Goal: Transaction & Acquisition: Purchase product/service

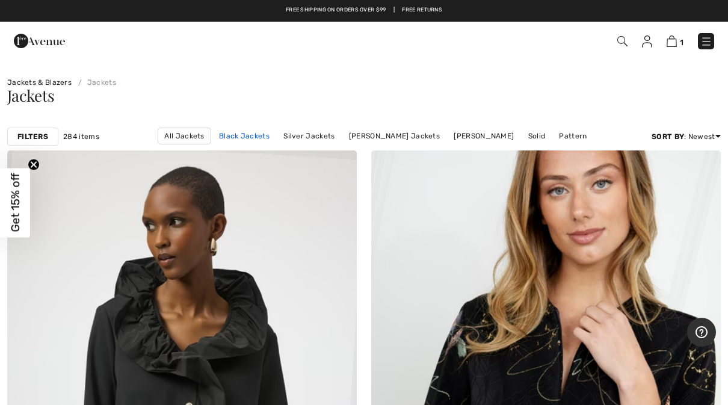
click at [245, 132] on link "Black Jackets" at bounding box center [244, 136] width 63 height 16
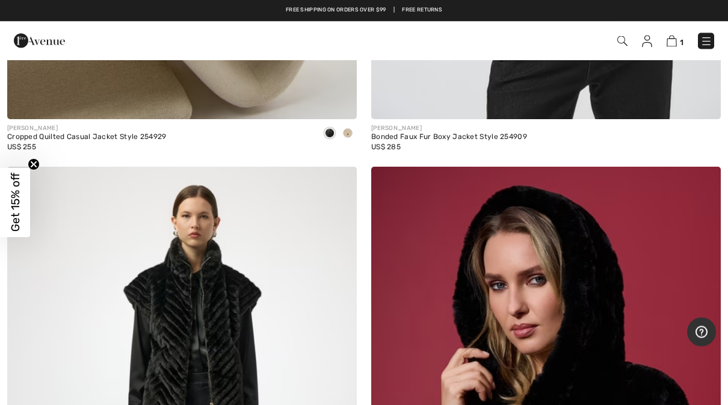
scroll to position [8229, 0]
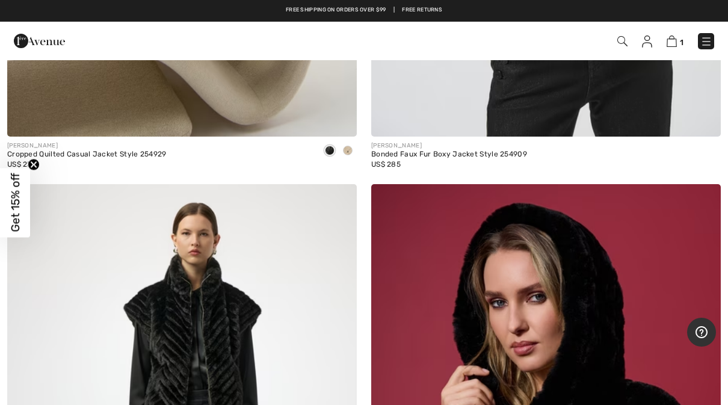
click at [626, 45] on img at bounding box center [622, 41] width 10 height 10
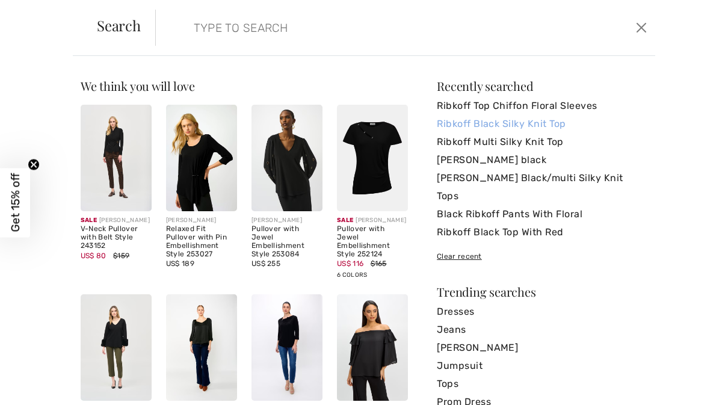
click at [567, 125] on link "Ribkoff Black Silky Knit Top" at bounding box center [542, 124] width 211 height 18
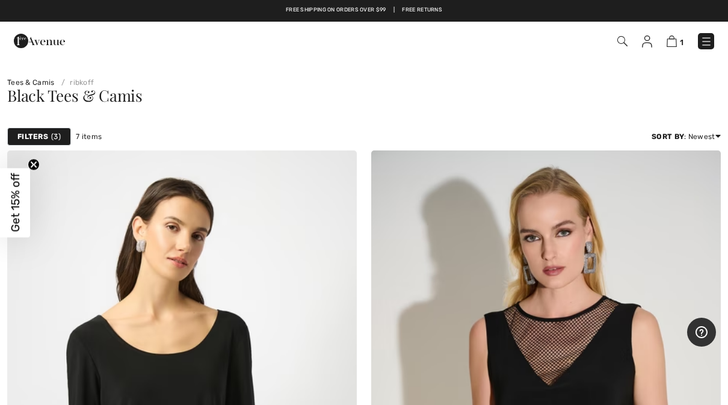
click at [615, 50] on div "1 Checkout" at bounding box center [513, 41] width 419 height 25
click at [621, 42] on img at bounding box center [622, 41] width 10 height 10
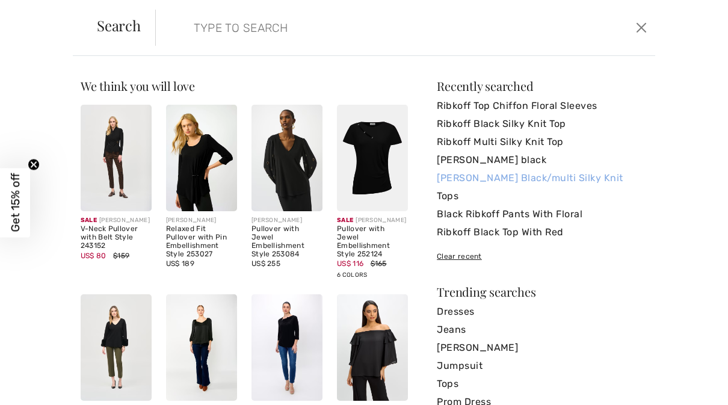
click at [598, 183] on link "[PERSON_NAME] Black/multi Silky Knit" at bounding box center [542, 178] width 211 height 18
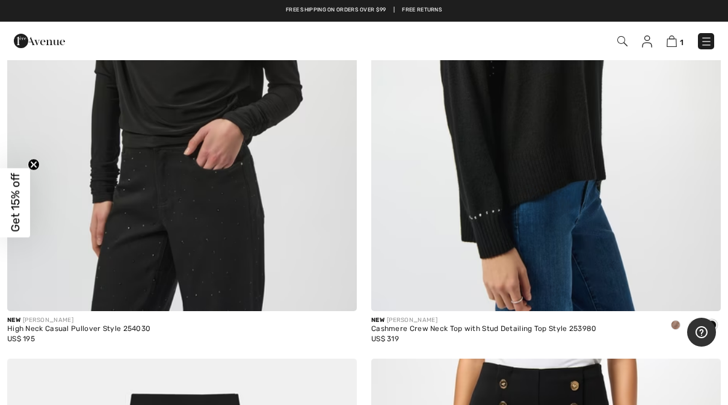
scroll to position [1500, 0]
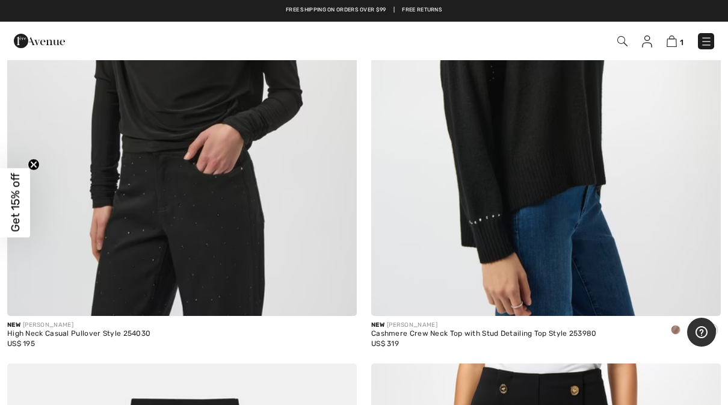
click at [621, 50] on div "1 Checkout" at bounding box center [513, 41] width 419 height 25
click at [620, 46] on img at bounding box center [622, 41] width 10 height 10
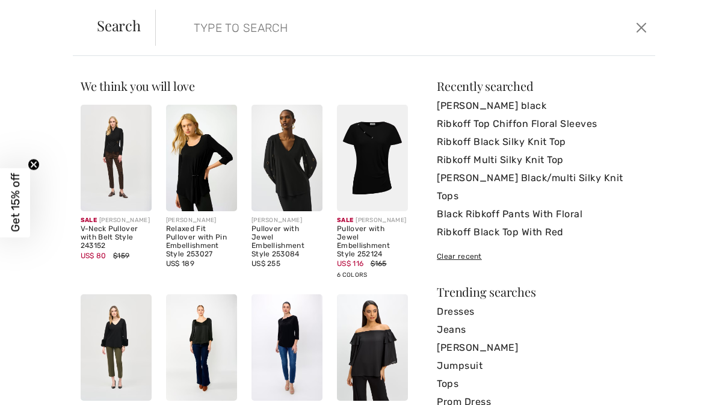
click at [541, 49] on div "Search Clear" at bounding box center [364, 28] width 582 height 56
click at [467, 32] on input "search" at bounding box center [353, 28] width 336 height 36
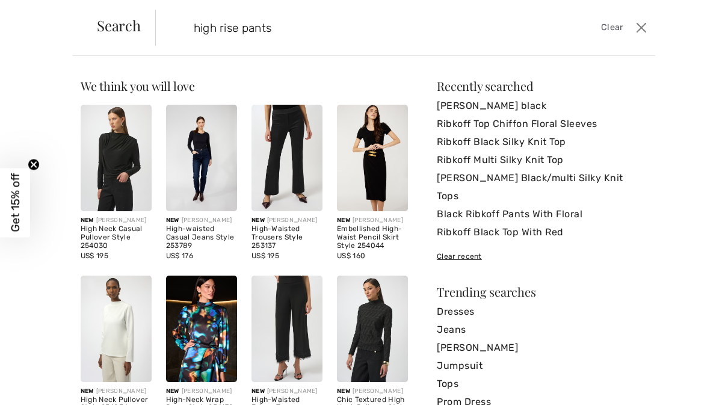
type input "high rise pants"
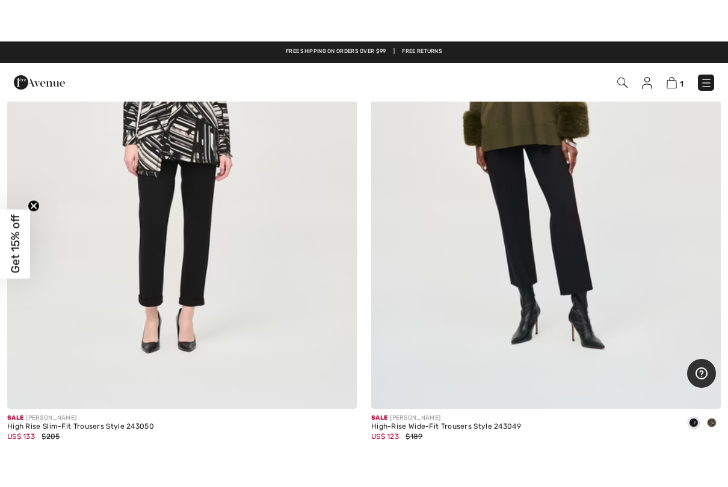
scroll to position [3164, 0]
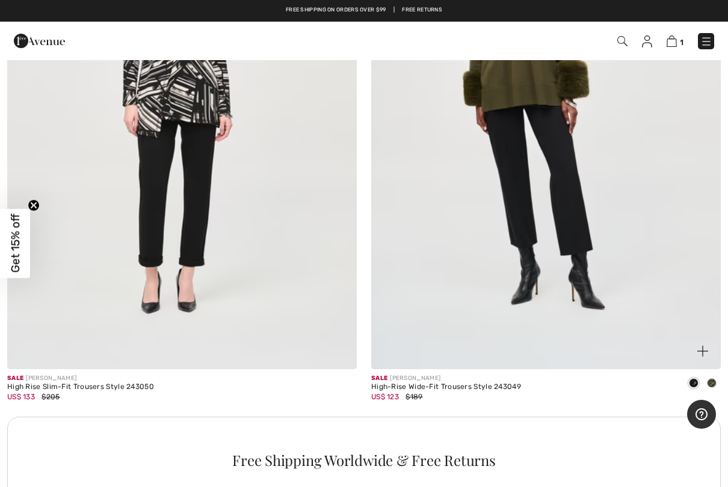
click at [512, 392] on div "US$ 123 $189" at bounding box center [446, 397] width 150 height 11
click at [588, 320] on img at bounding box center [546, 107] width 350 height 525
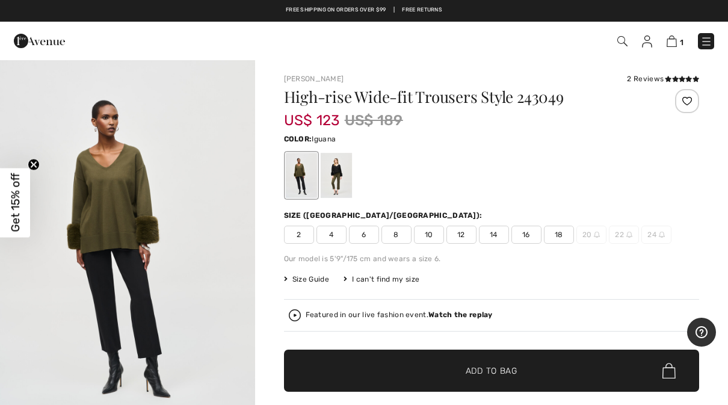
click at [338, 186] on div at bounding box center [335, 175] width 31 height 45
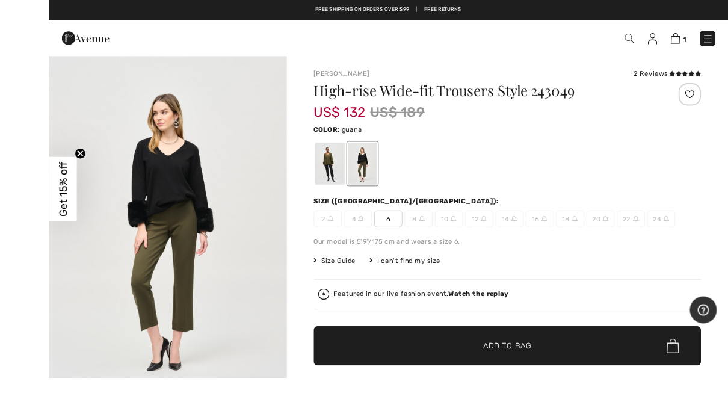
scroll to position [54, 0]
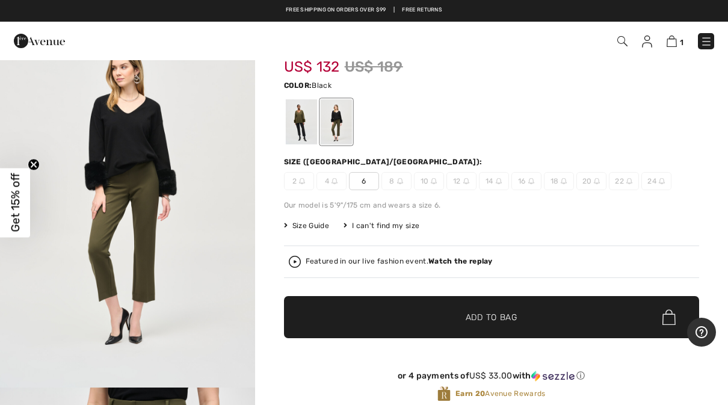
click at [310, 125] on div at bounding box center [300, 121] width 31 height 45
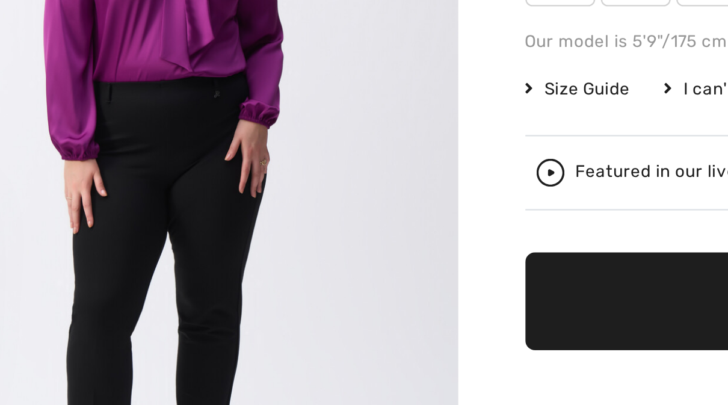
scroll to position [703, 0]
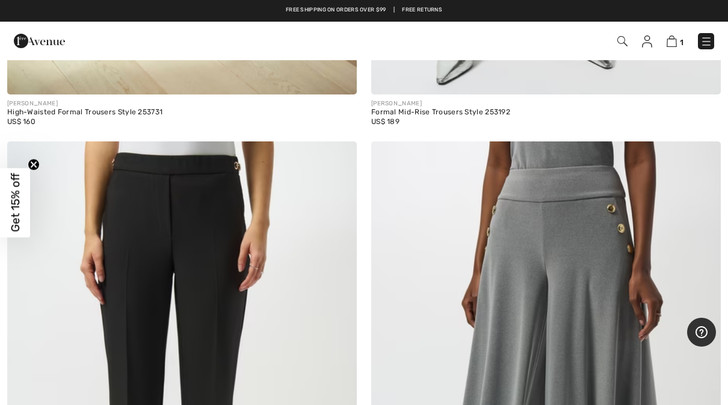
scroll to position [13528, 0]
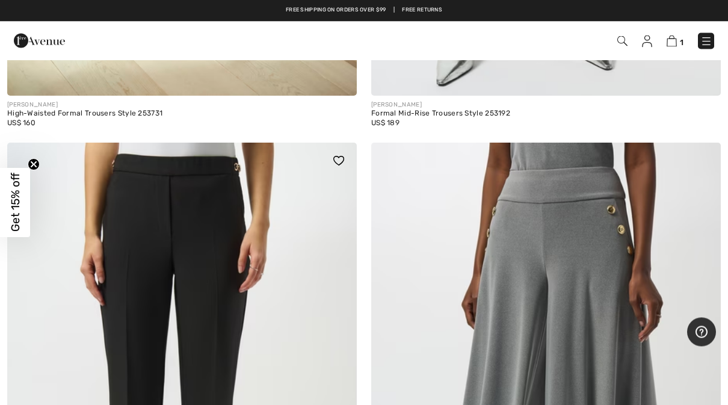
click at [82, 335] on img at bounding box center [182, 405] width 350 height 525
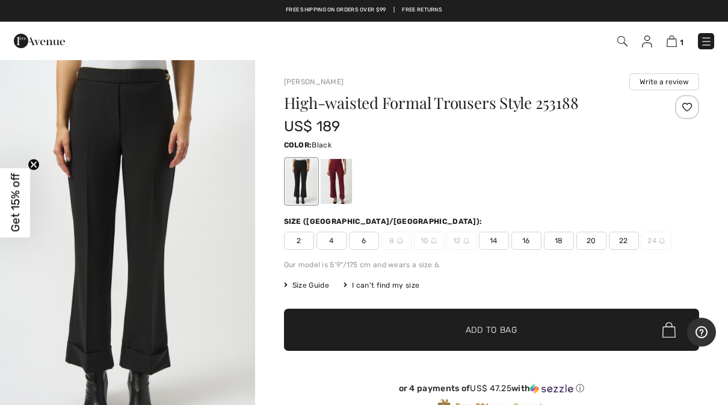
checkbox input "true"
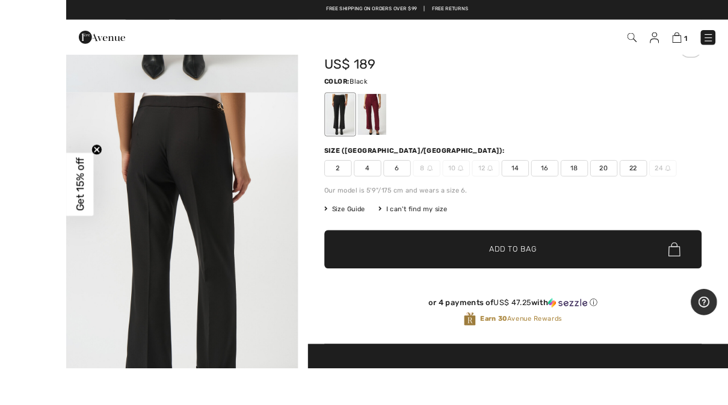
scroll to position [108, 0]
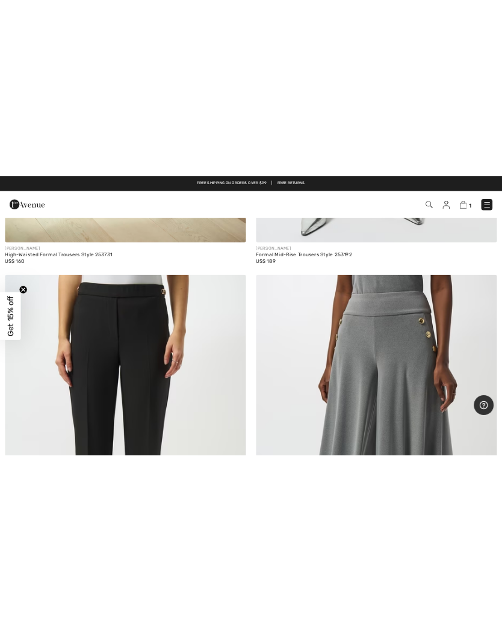
scroll to position [11298, 0]
